Goal: Task Accomplishment & Management: Use online tool/utility

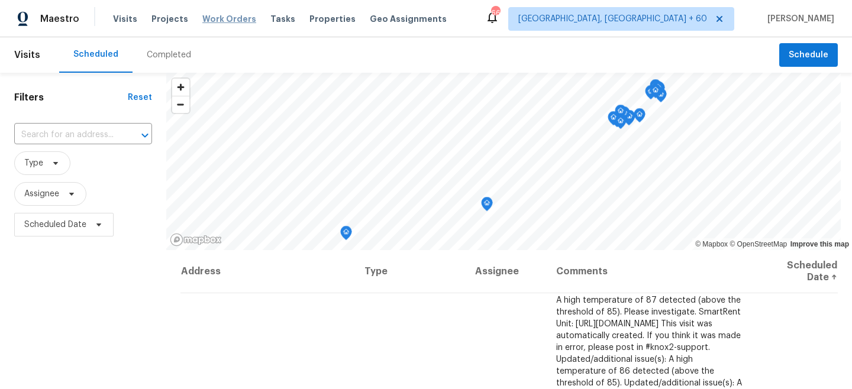
click at [233, 20] on span "Work Orders" at bounding box center [229, 19] width 54 height 12
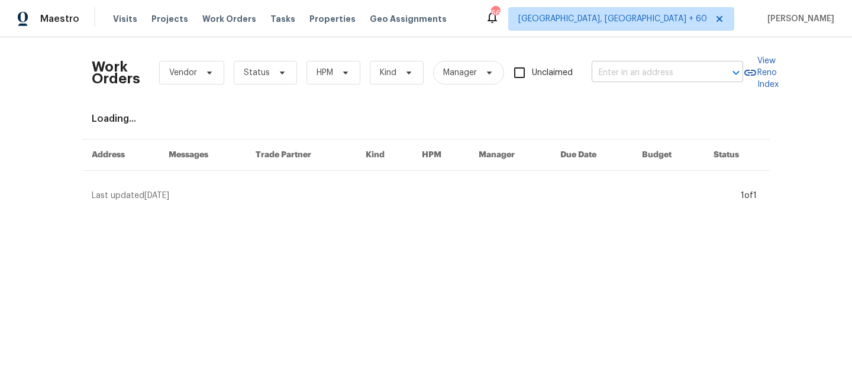
click at [655, 70] on input "text" at bounding box center [651, 73] width 118 height 18
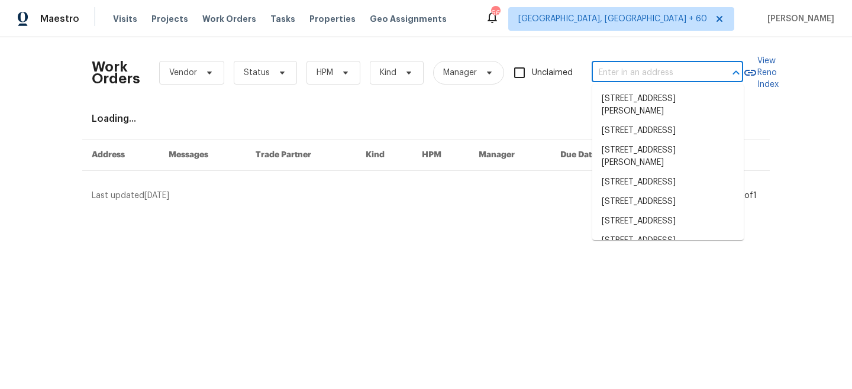
paste input "[STREET_ADDRESS][PERSON_NAME]"
type input "[STREET_ADDRESS][PERSON_NAME]"
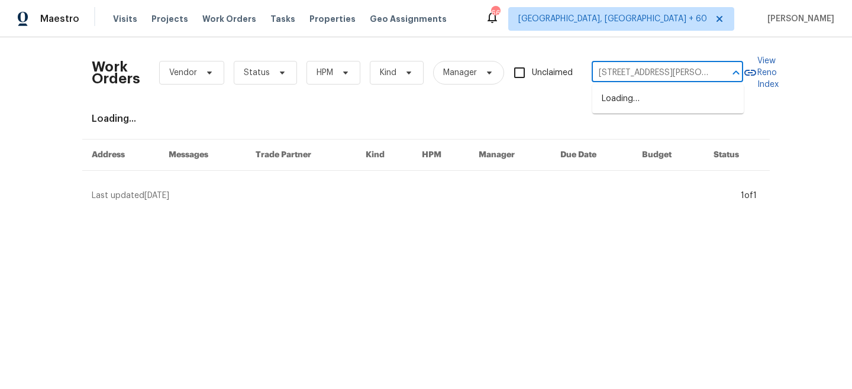
scroll to position [0, 22]
click at [665, 104] on li "[STREET_ADDRESS][PERSON_NAME]" at bounding box center [667, 105] width 151 height 32
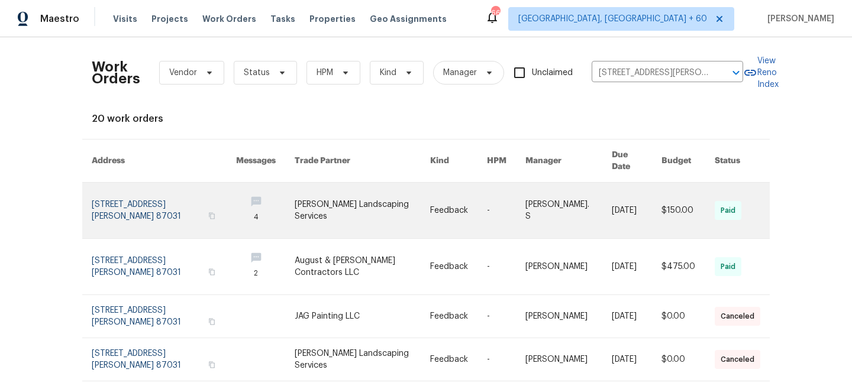
click at [437, 209] on link at bounding box center [458, 211] width 57 height 56
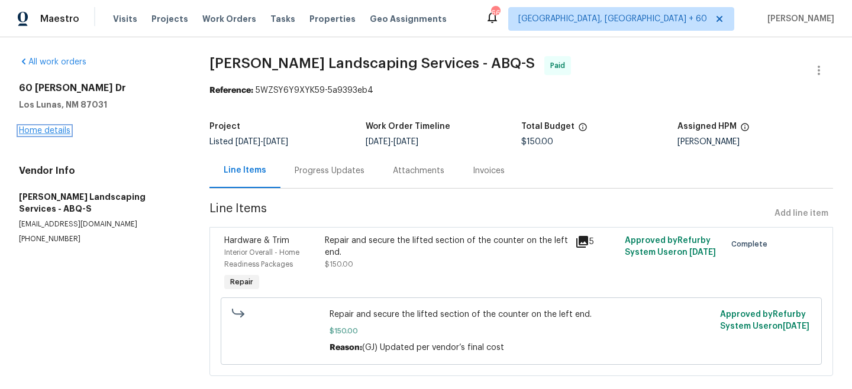
click at [33, 133] on link "Home details" at bounding box center [44, 131] width 51 height 8
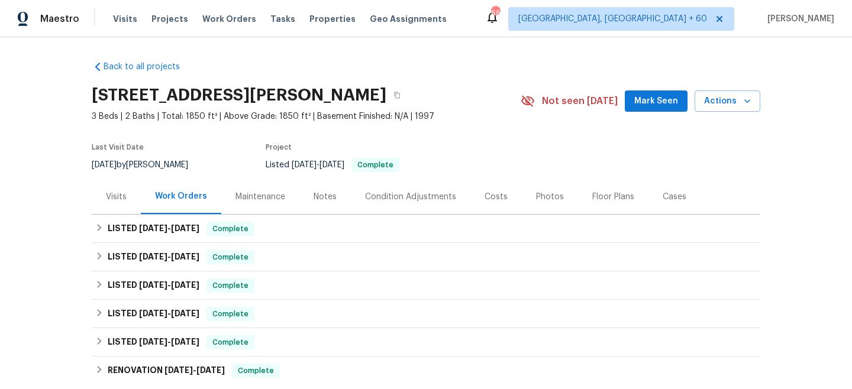
click at [274, 207] on div "Maintenance" at bounding box center [260, 196] width 78 height 35
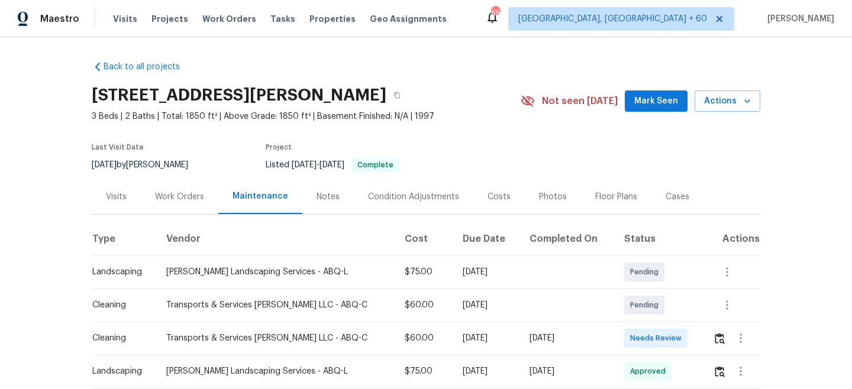
scroll to position [96, 0]
